Goal: Information Seeking & Learning: Learn about a topic

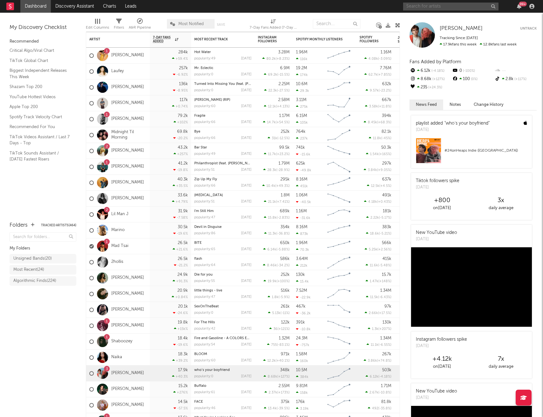
click at [432, 8] on input "text" at bounding box center [450, 7] width 95 height 8
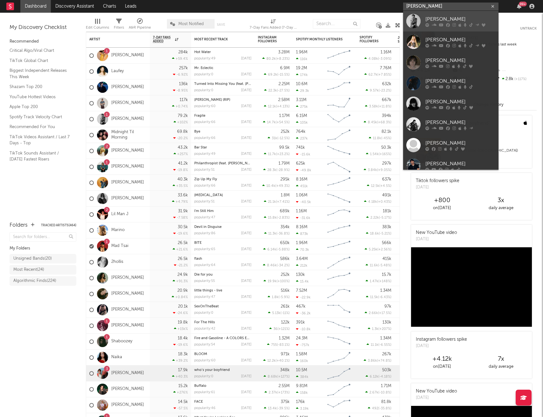
type input "cameron"
click at [452, 19] on div "[PERSON_NAME]" at bounding box center [460, 19] width 70 height 8
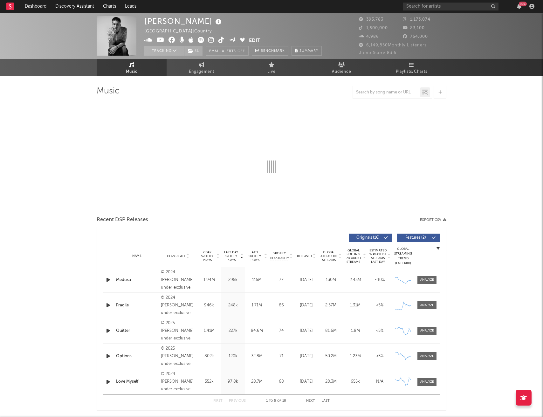
select select "6m"
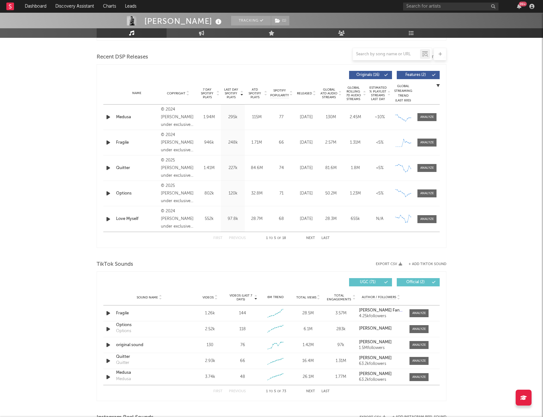
scroll to position [214, 0]
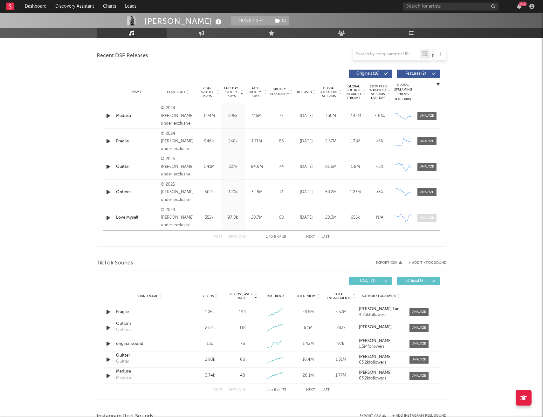
click at [429, 218] on div at bounding box center [427, 218] width 14 height 5
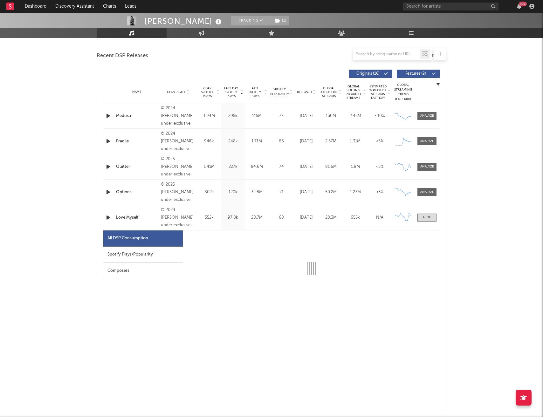
select select "6m"
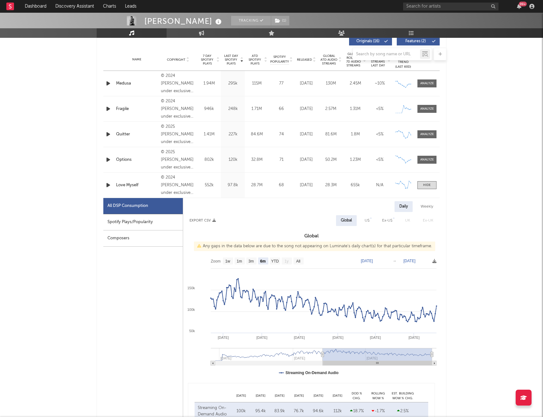
scroll to position [254, 0]
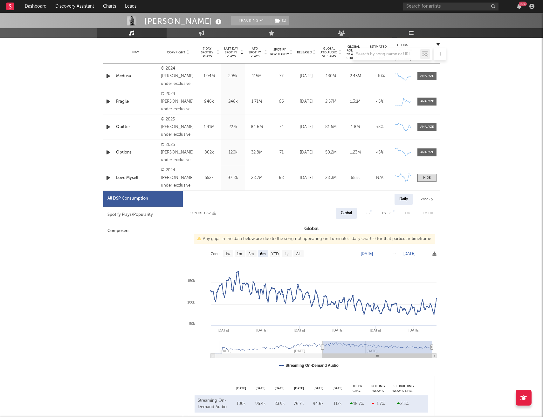
click at [144, 214] on div "Spotify Plays/Popularity" at bounding box center [142, 215] width 79 height 16
select select "6m"
select select "1w"
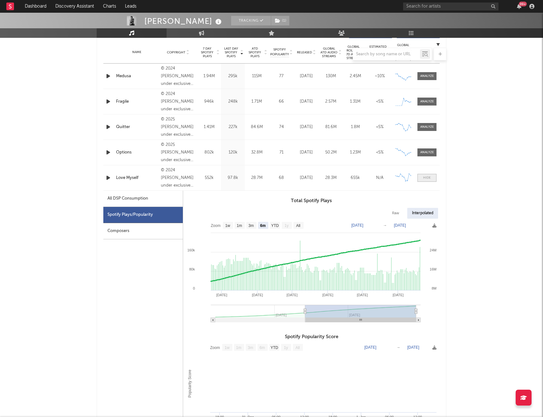
click at [425, 179] on div at bounding box center [427, 177] width 8 height 5
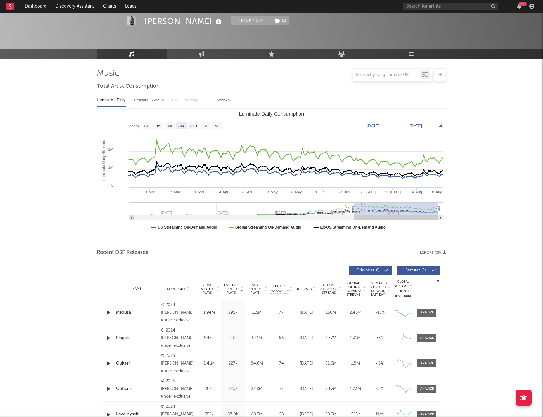
scroll to position [0, 0]
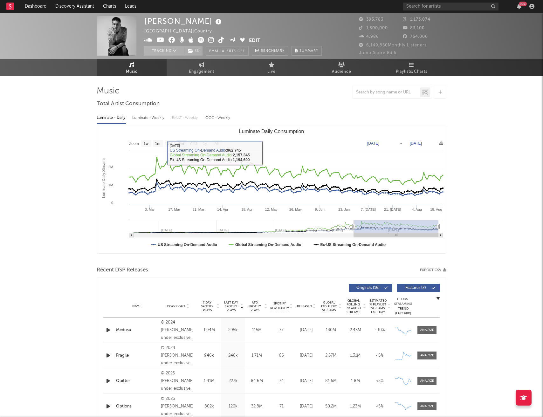
click at [146, 114] on div "Luminate - Weekly" at bounding box center [148, 118] width 33 height 11
select select "6m"
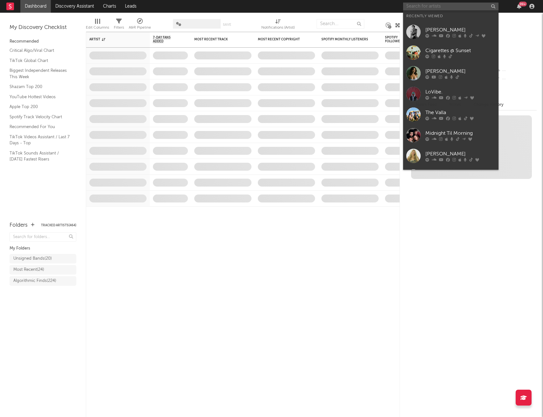
click at [452, 6] on input "text" at bounding box center [450, 7] width 95 height 8
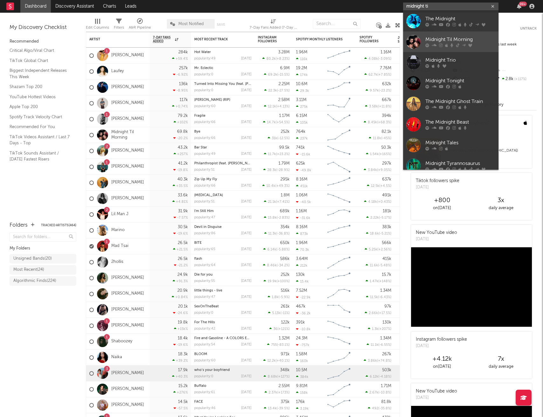
type input "midnight ti"
click at [455, 39] on div "Midnight Til Morning" at bounding box center [460, 40] width 70 height 8
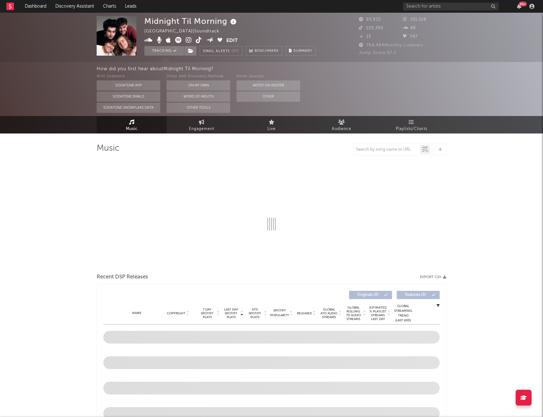
select select "1w"
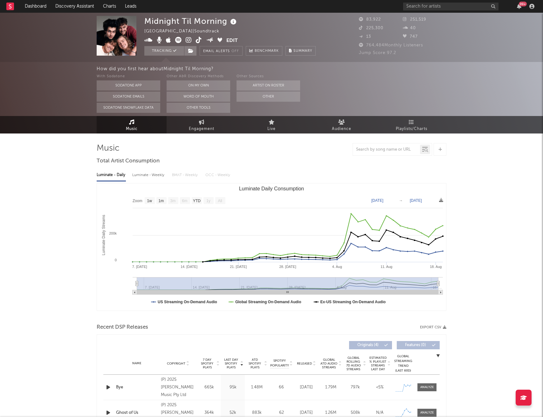
click at [144, 175] on div "Luminate - Weekly" at bounding box center [148, 175] width 33 height 11
select select "1w"
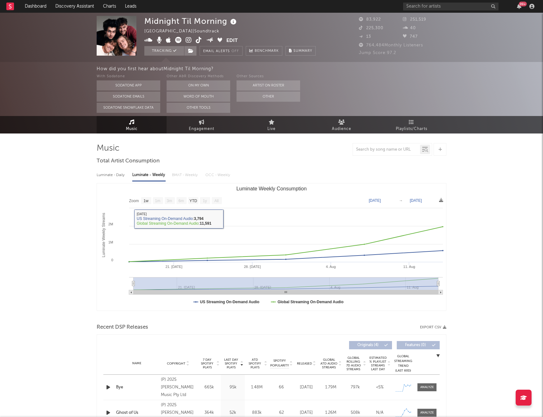
click at [108, 174] on div "Luminate - Daily" at bounding box center [111, 175] width 29 height 11
select select "1w"
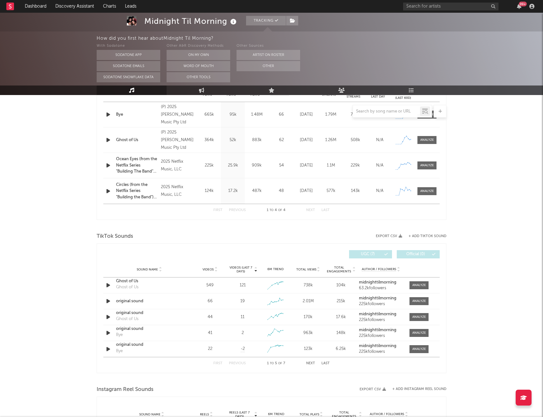
scroll to position [278, 0]
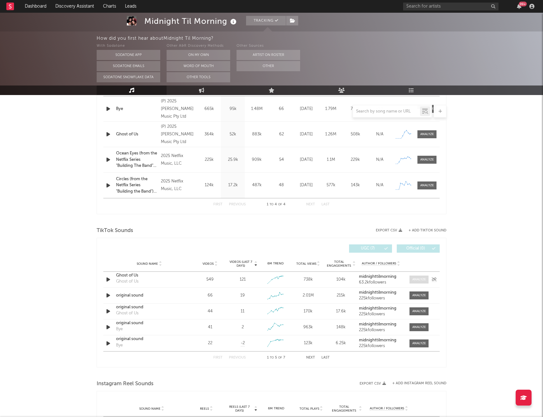
click at [416, 281] on div at bounding box center [419, 279] width 14 height 5
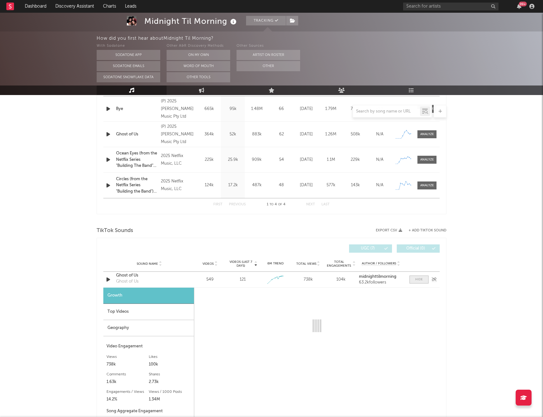
select select "1w"
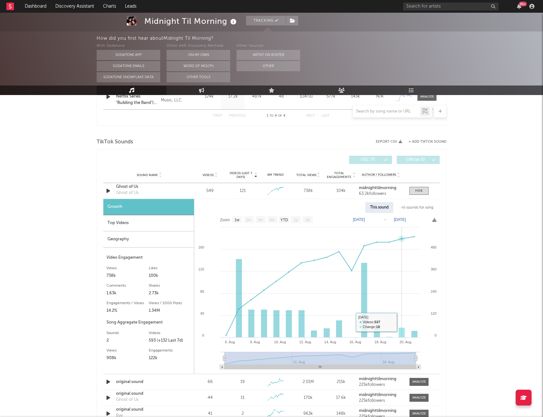
scroll to position [307, 0]
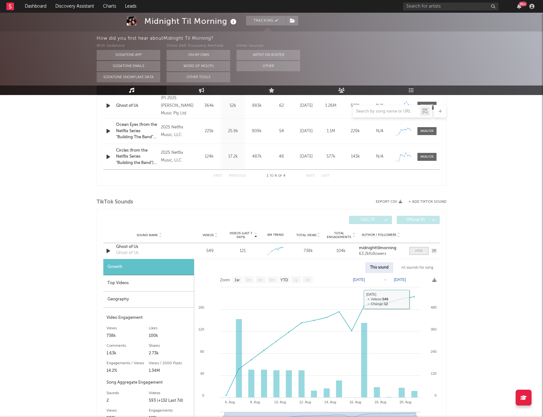
click at [420, 251] on div at bounding box center [419, 251] width 8 height 5
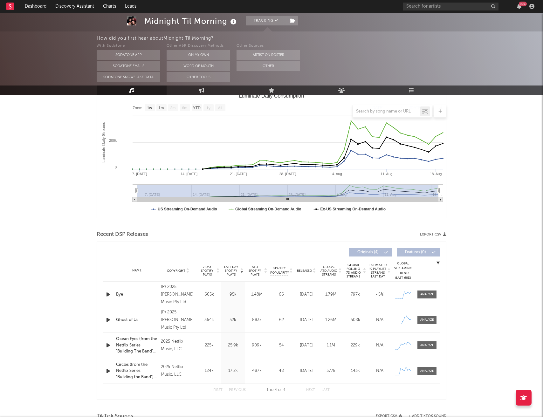
scroll to position [94, 0]
